Goal: Check status: Check status

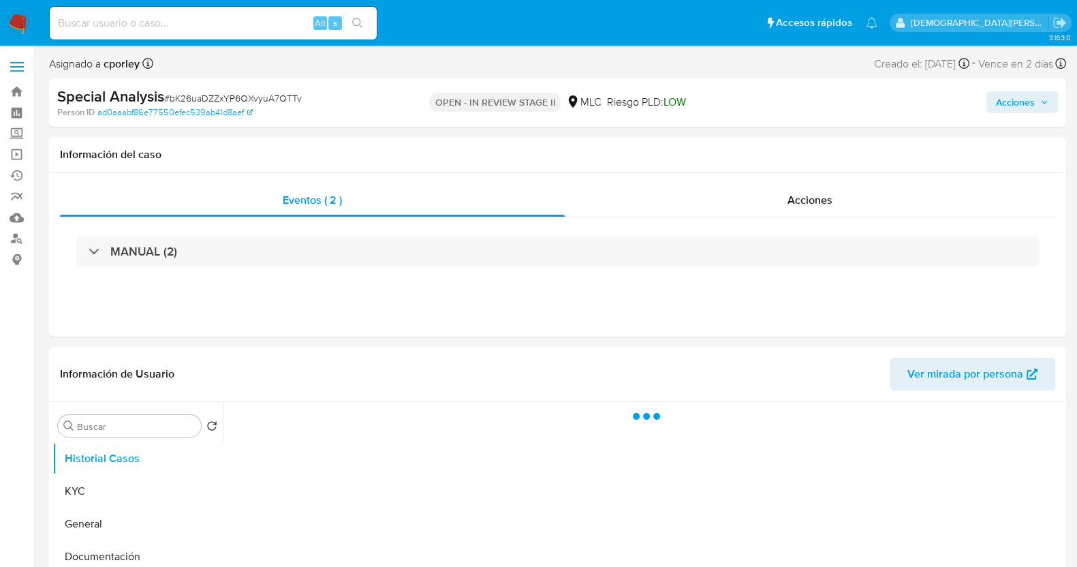
drag, startPoint x: 1000, startPoint y: 101, endPoint x: 966, endPoint y: 109, distance: 34.4
click at [1000, 101] on span "Acciones" at bounding box center [1015, 102] width 39 height 22
select select "10"
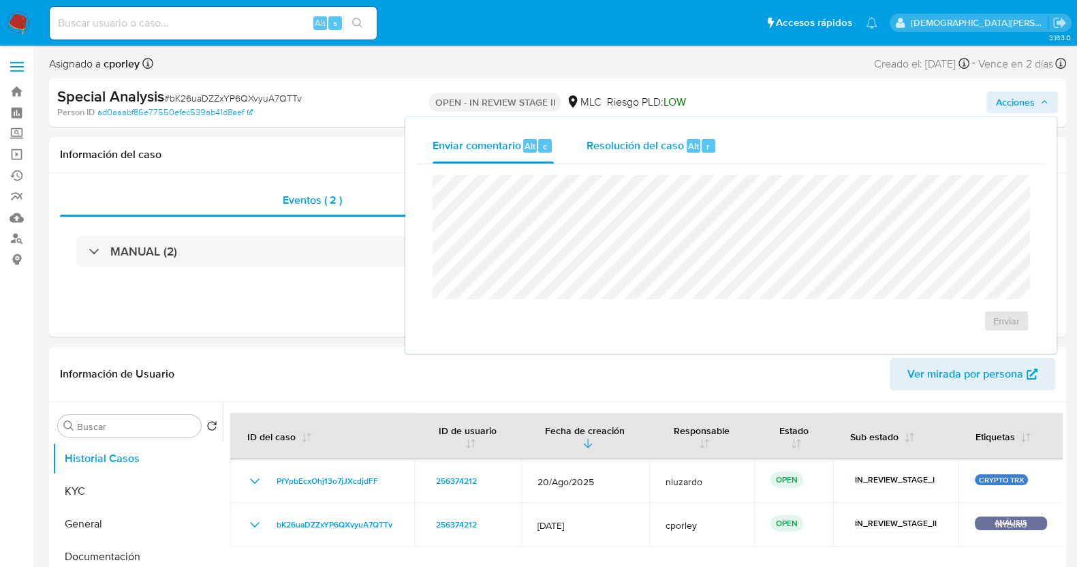
click at [605, 152] on span "Resolución del caso" at bounding box center [635, 146] width 97 height 16
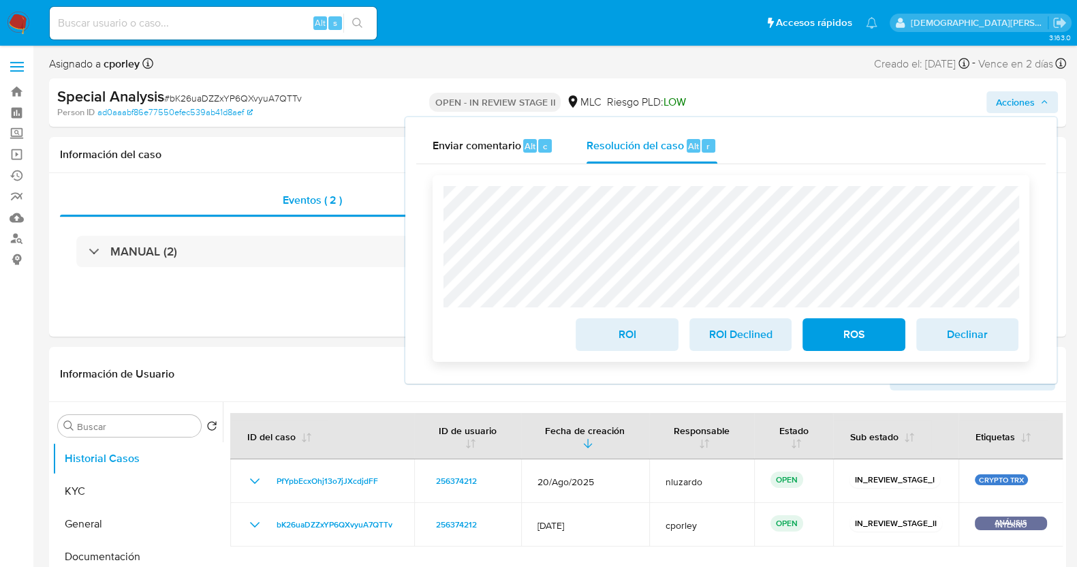
click at [623, 342] on span "ROI" at bounding box center [626, 335] width 67 height 30
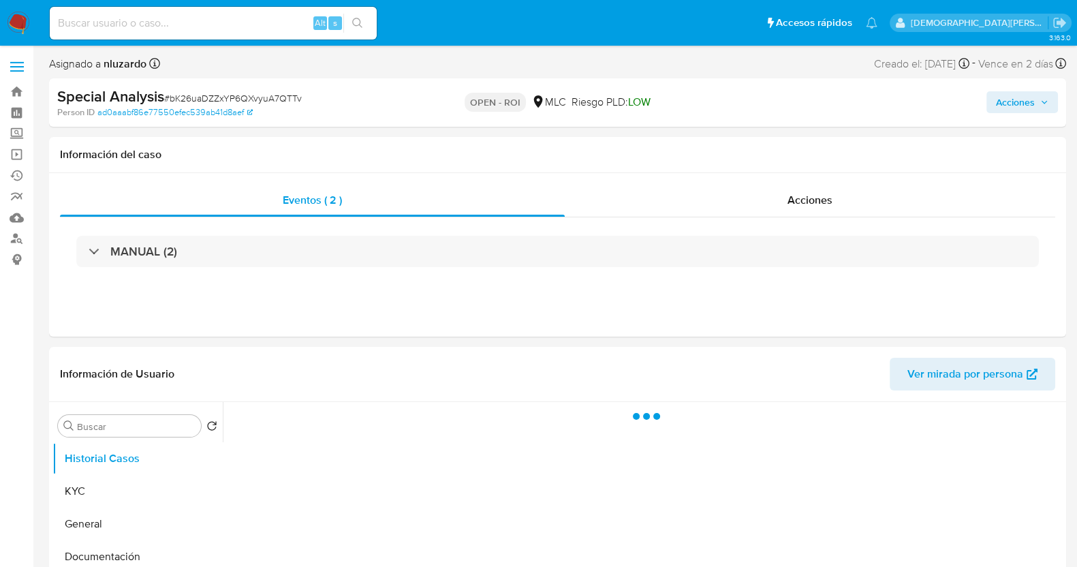
select select "10"
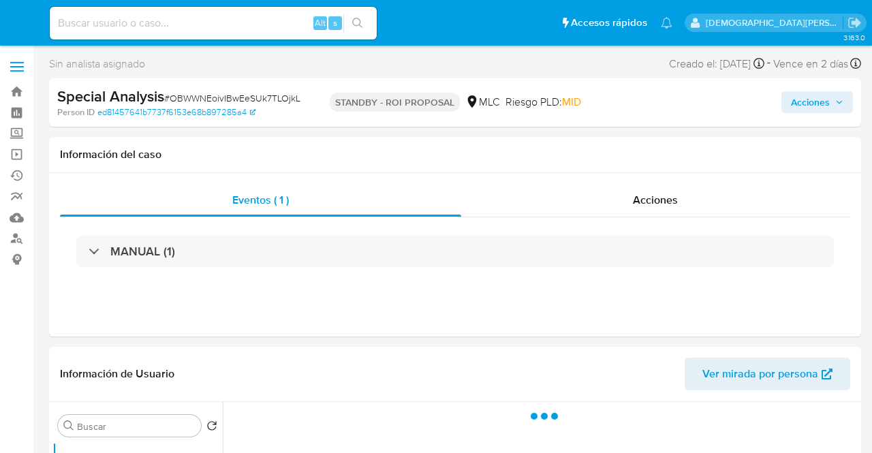
select select "10"
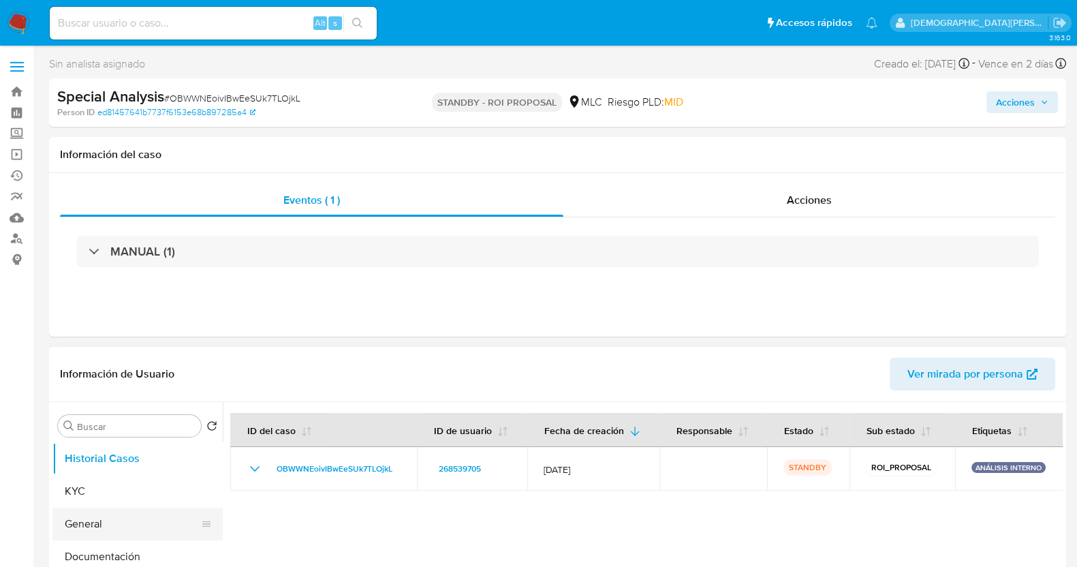
click at [108, 452] on button "General" at bounding box center [131, 524] width 159 height 33
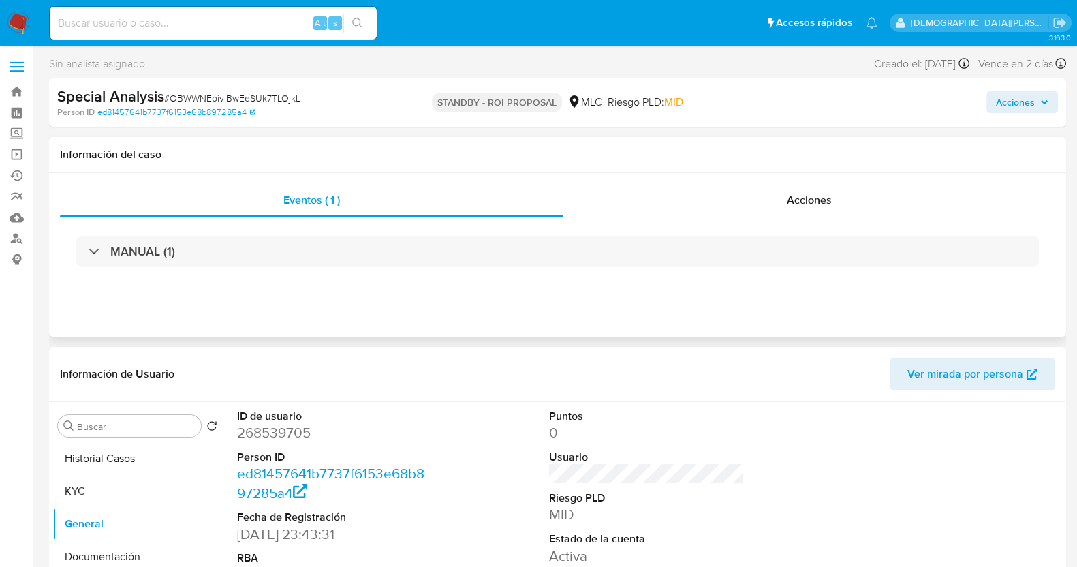
scroll to position [170, 0]
